Goal: Information Seeking & Learning: Learn about a topic

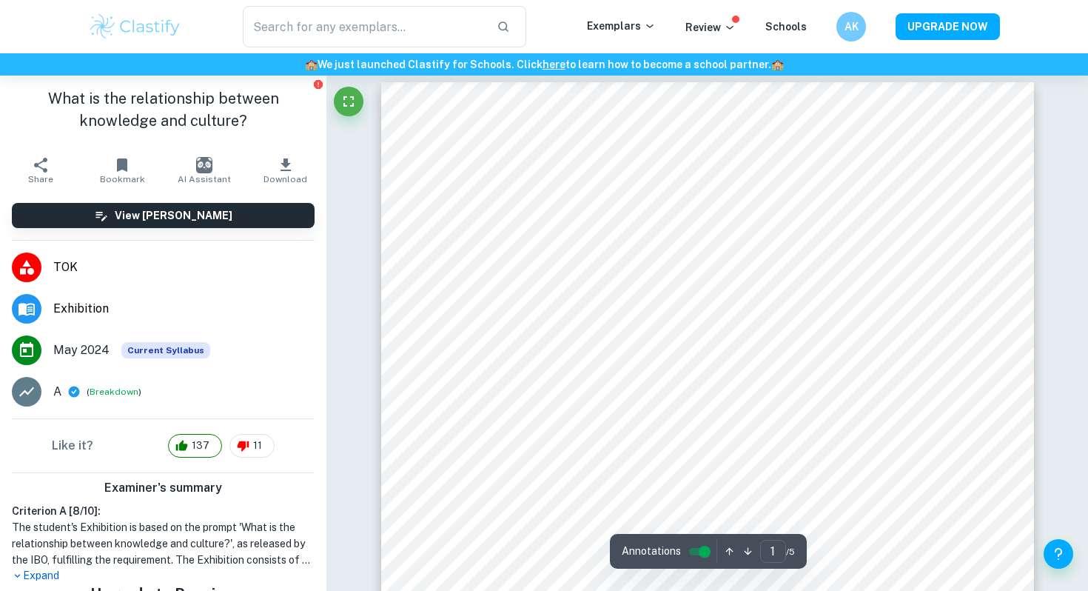
scroll to position [1, 0]
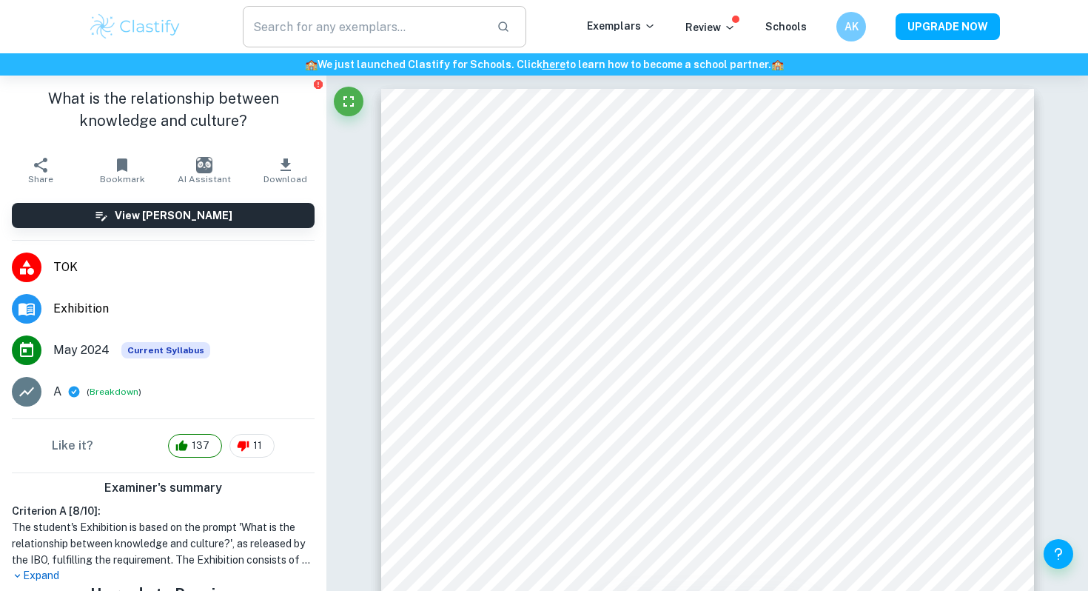
click at [453, 10] on input "text" at bounding box center [364, 26] width 242 height 41
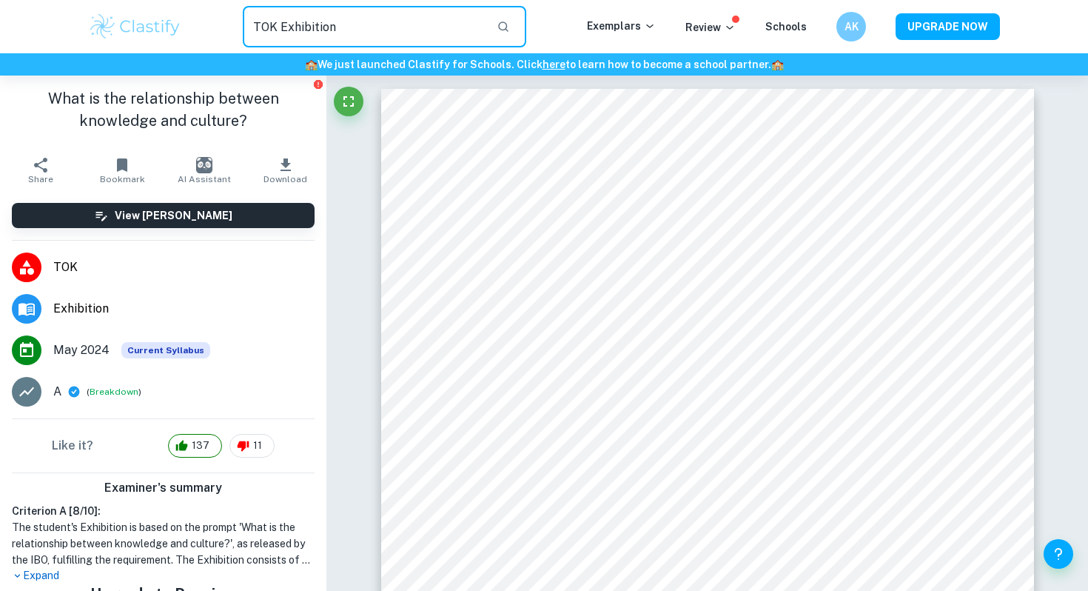
type input "TOK Exhibition"
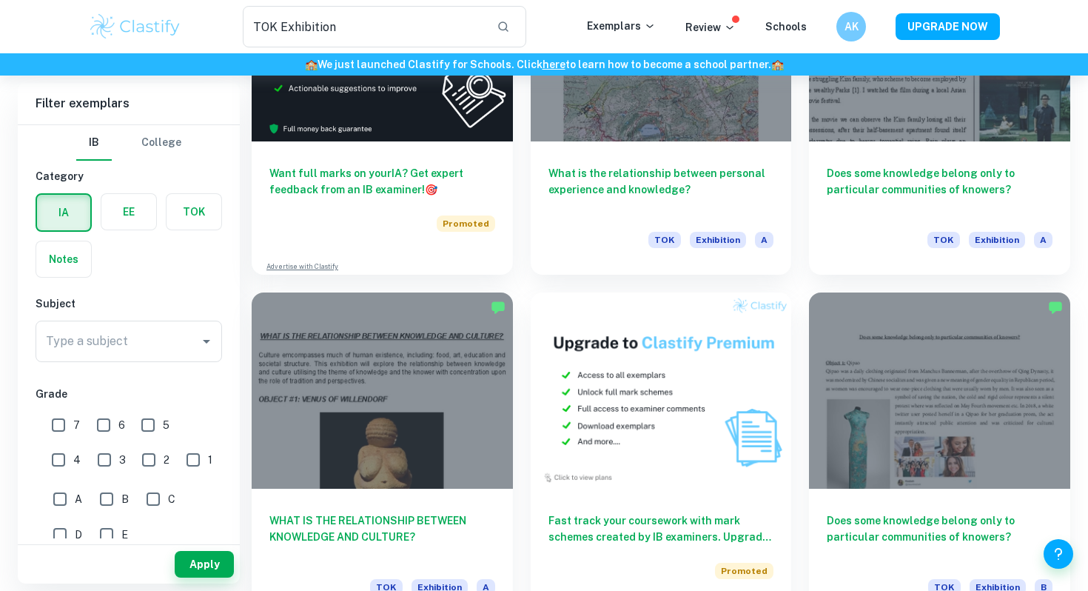
scroll to position [2387, 0]
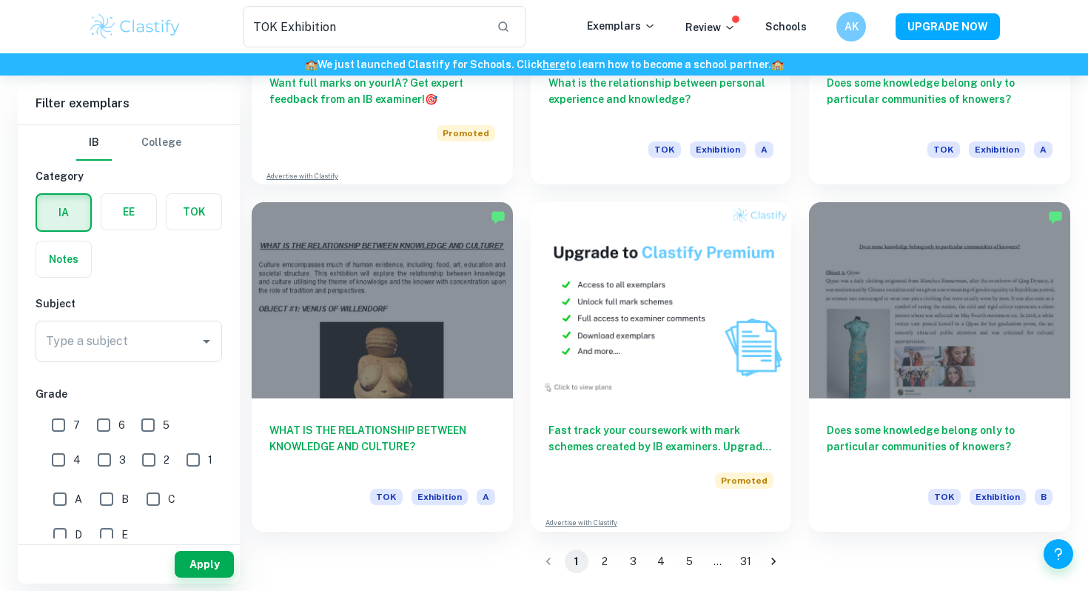
click at [599, 554] on button "2" at bounding box center [605, 561] width 24 height 24
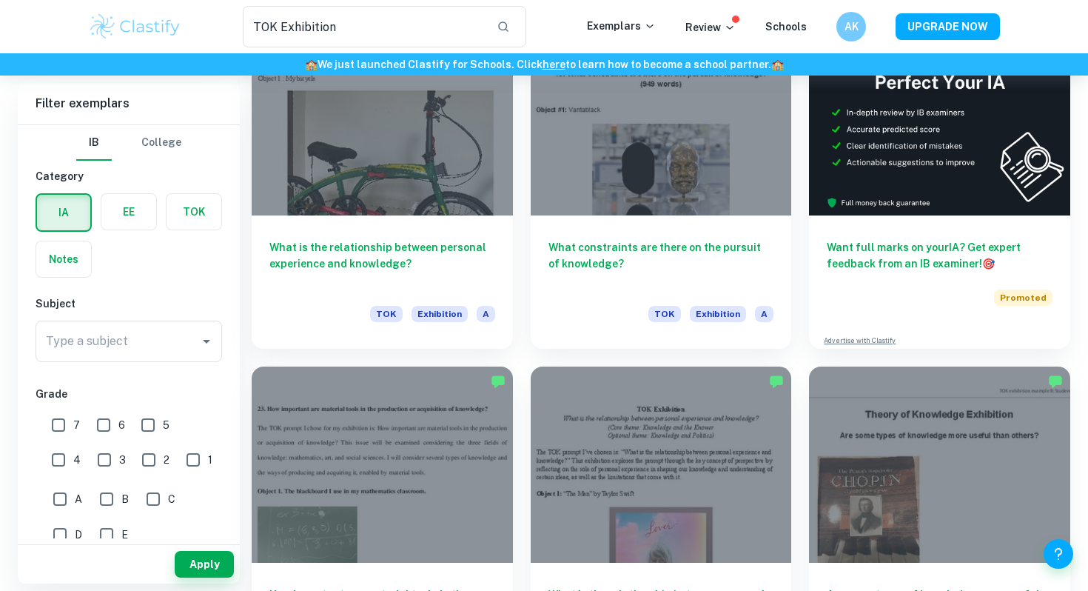
scroll to position [144, 0]
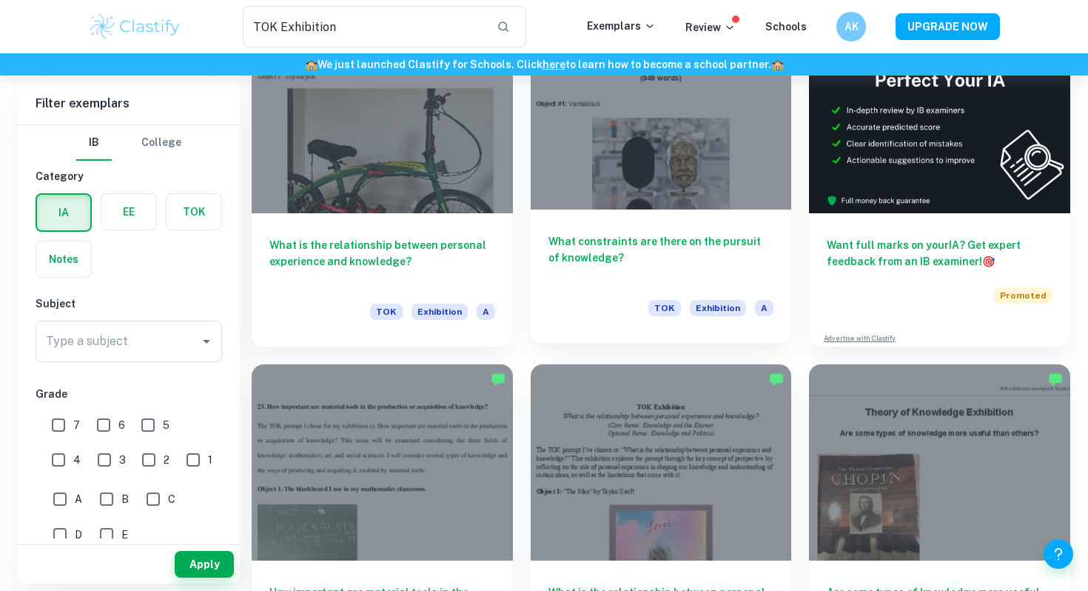
click at [700, 191] on div at bounding box center [661, 111] width 261 height 195
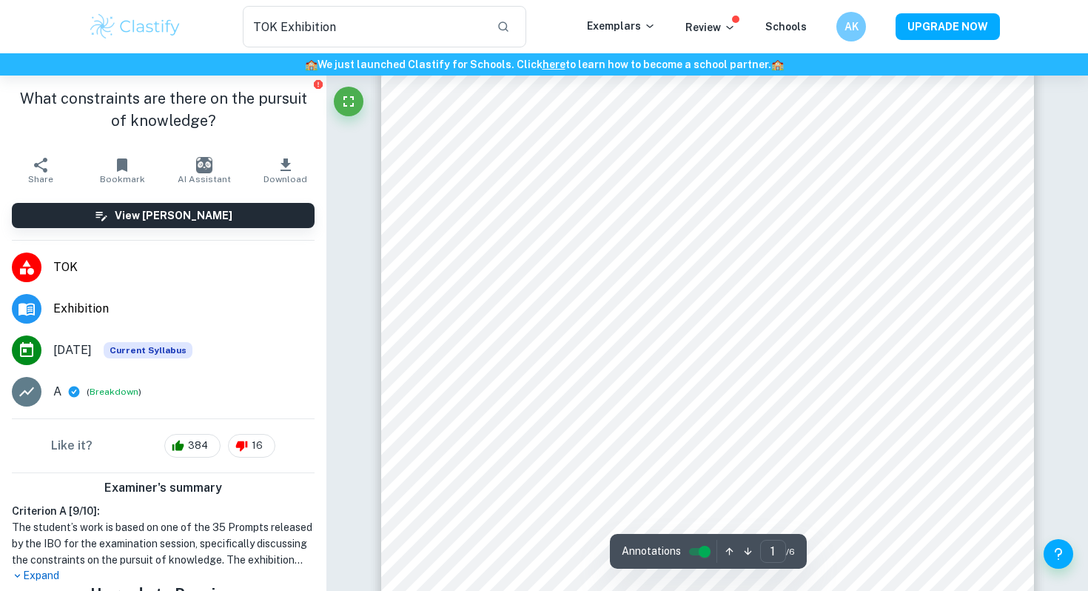
scroll to position [296, 0]
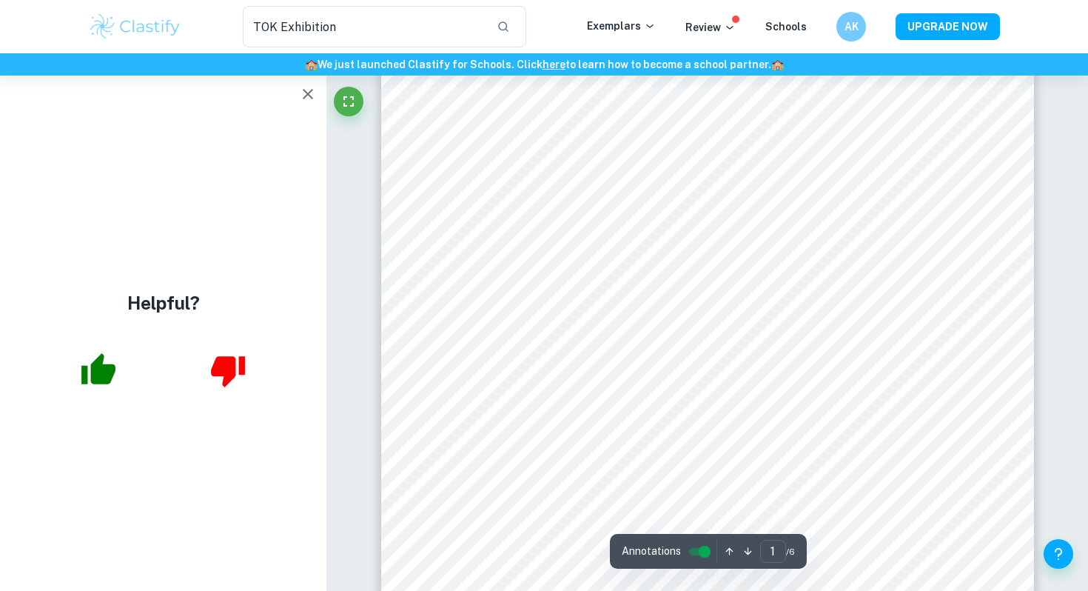
click at [105, 369] on icon "button" at bounding box center [98, 368] width 34 height 31
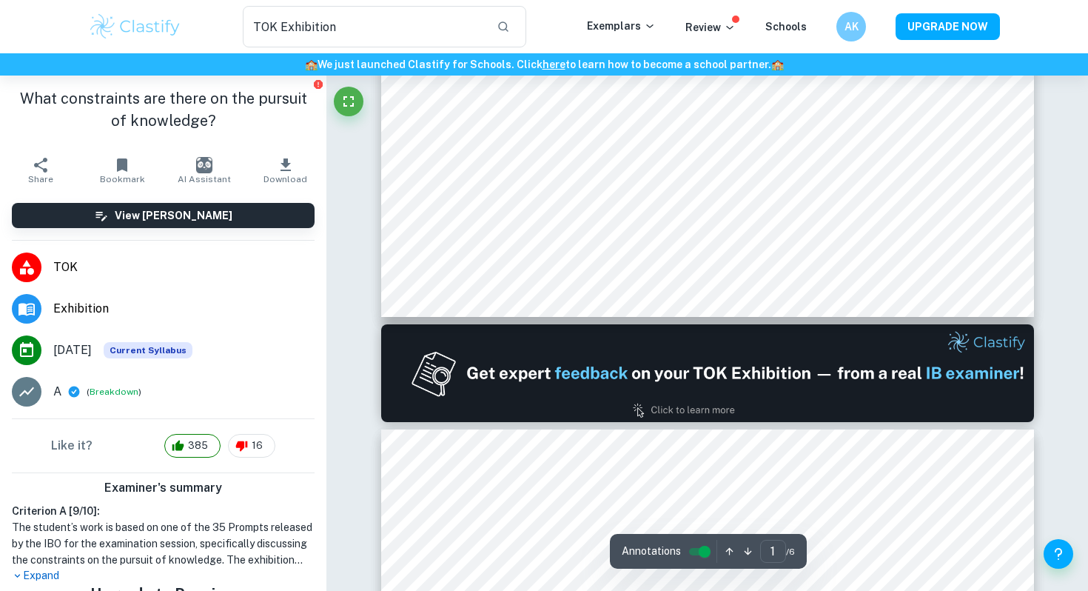
scroll to position [607, 0]
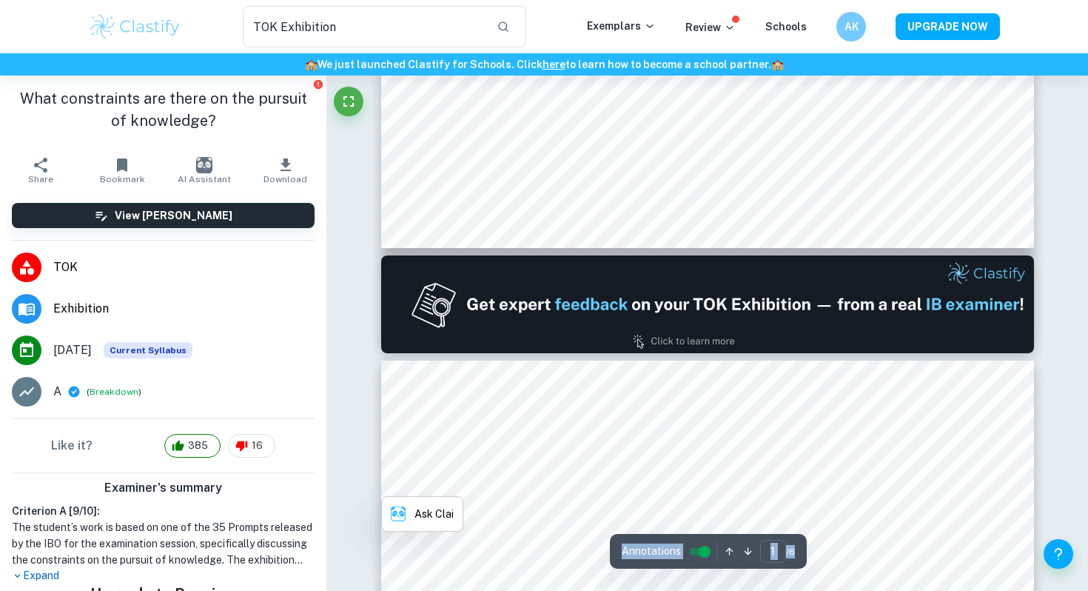
type input "2"
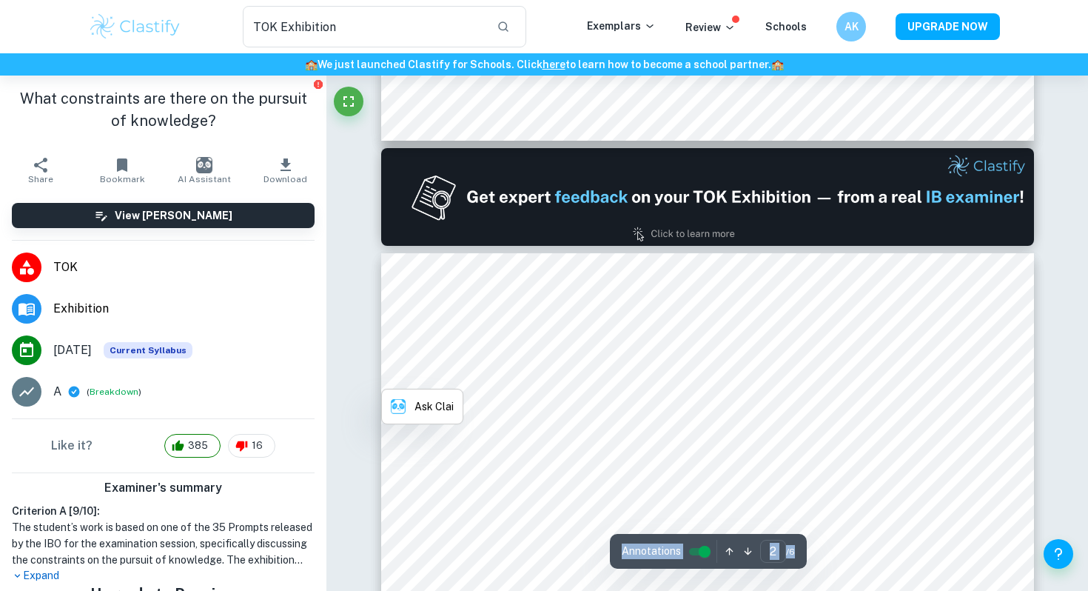
scroll to position [796, 0]
